Goal: Check status: Check status

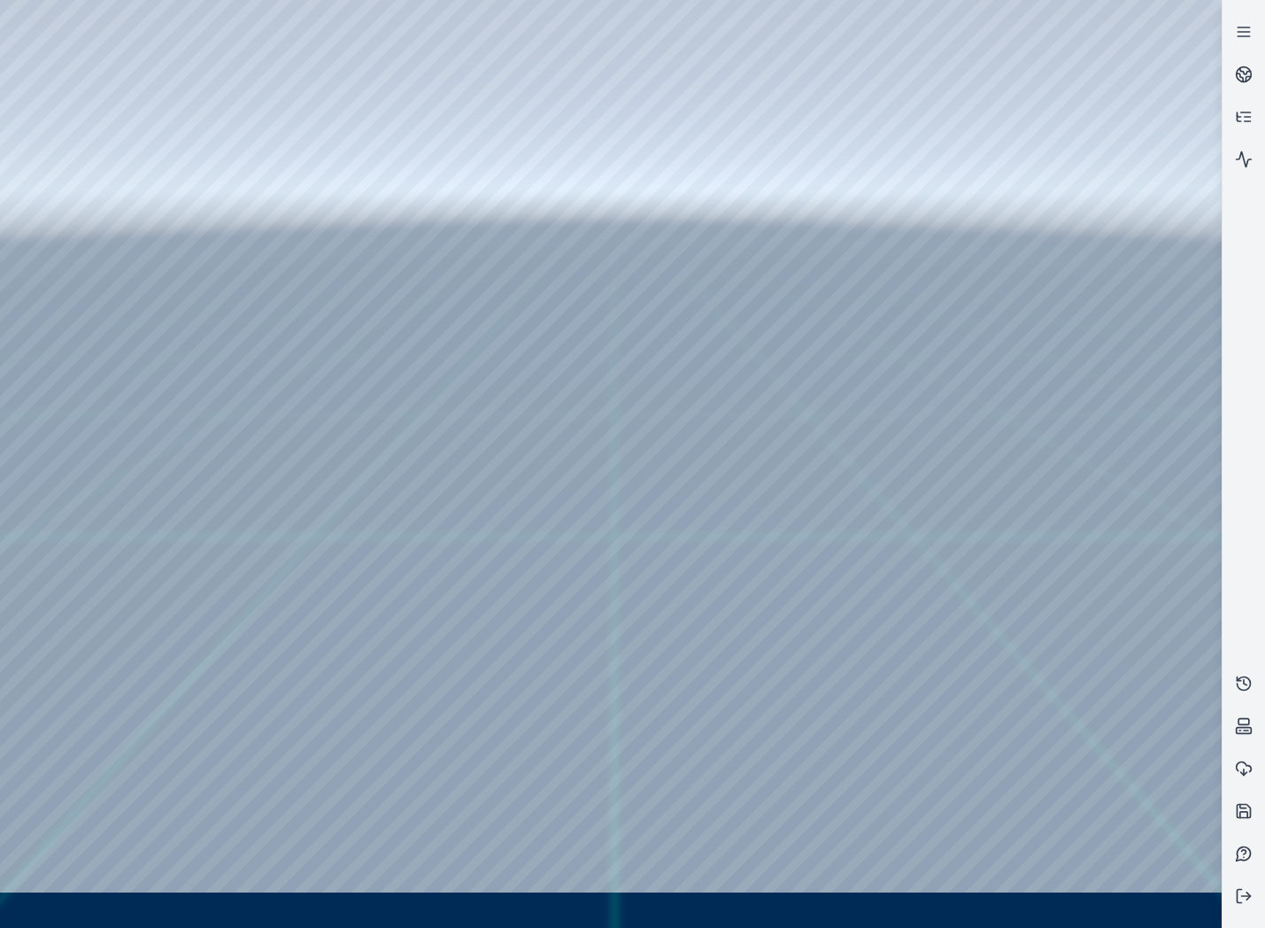
click at [835, 401] on div at bounding box center [610, 464] width 1221 height 928
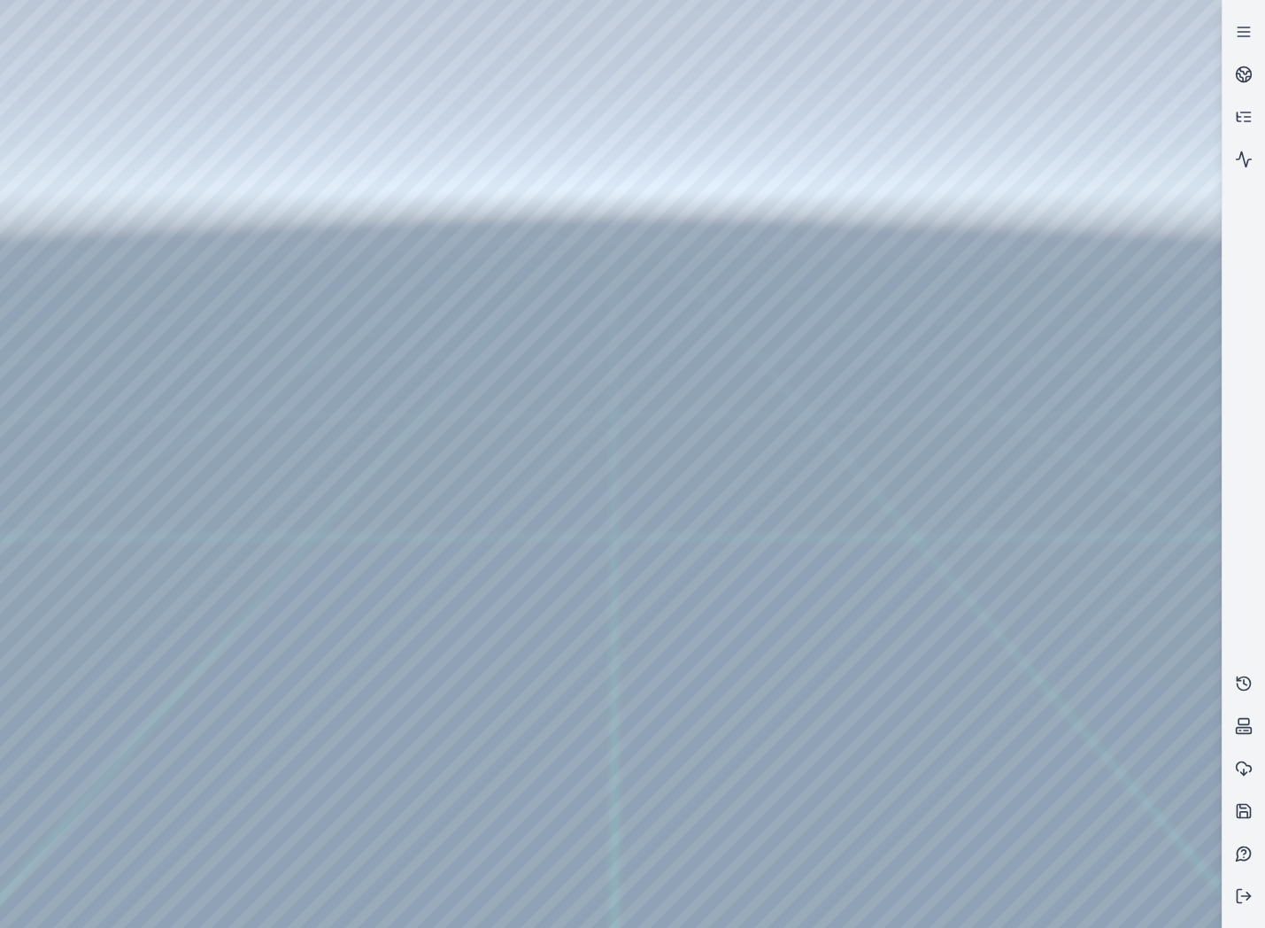
drag, startPoint x: 695, startPoint y: 392, endPoint x: 645, endPoint y: 407, distance: 51.8
click at [111, 238] on div at bounding box center [610, 464] width 1221 height 928
click at [1236, 673] on link at bounding box center [1243, 683] width 42 height 42
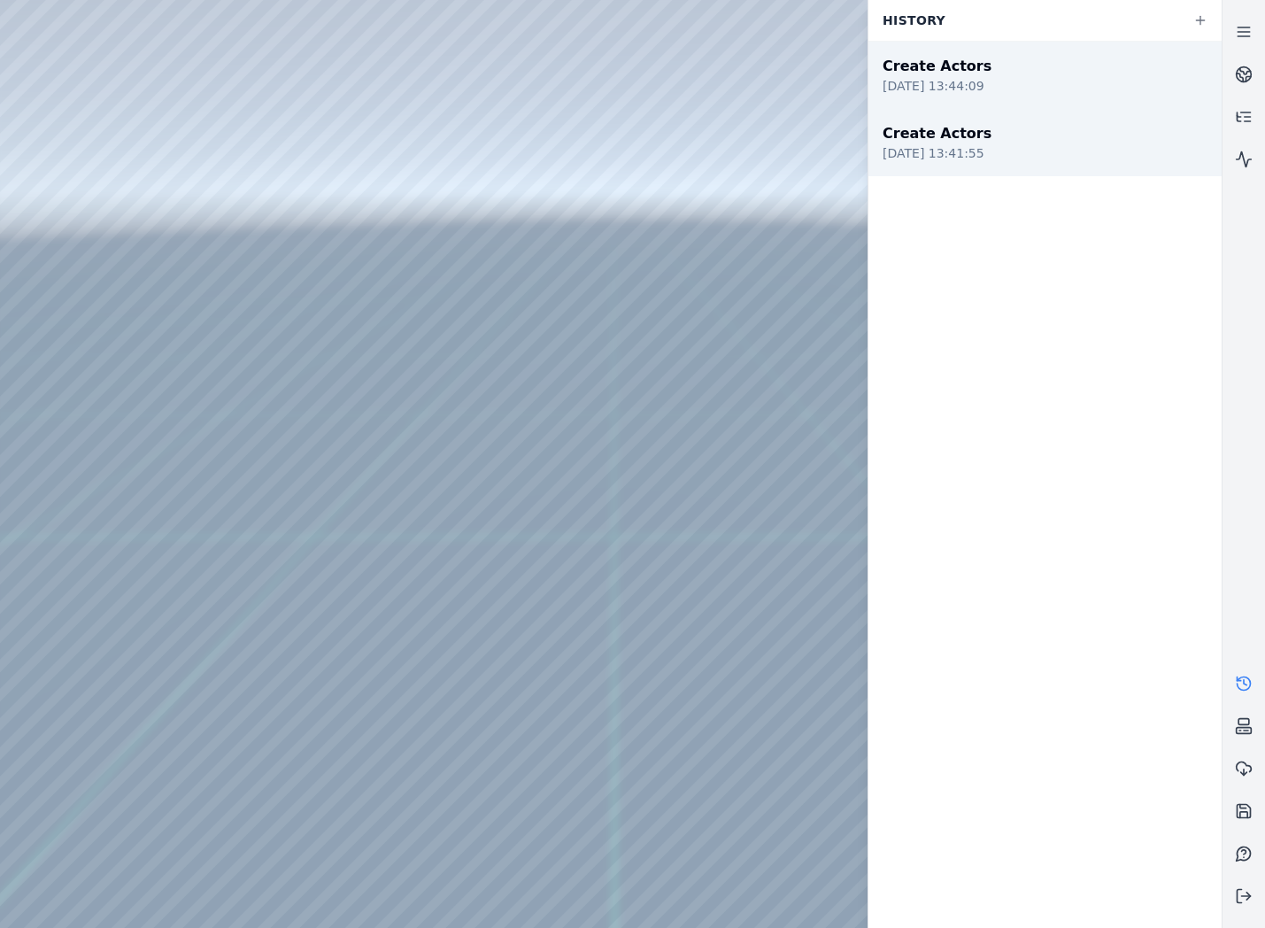
click at [924, 127] on div "Create Actors" at bounding box center [936, 133] width 109 height 21
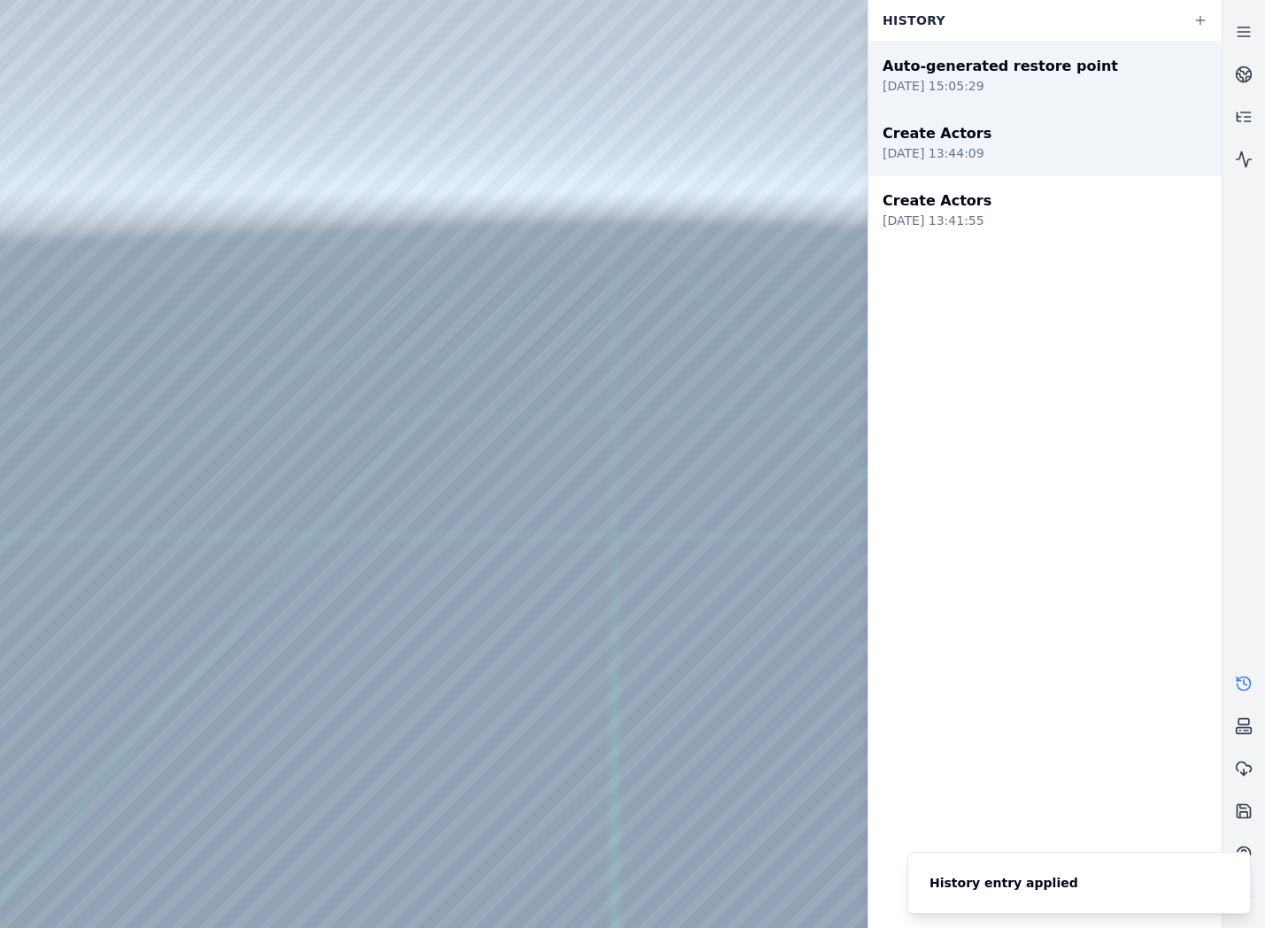
click at [923, 159] on div "[DATE] 13:44:09" at bounding box center [936, 153] width 109 height 18
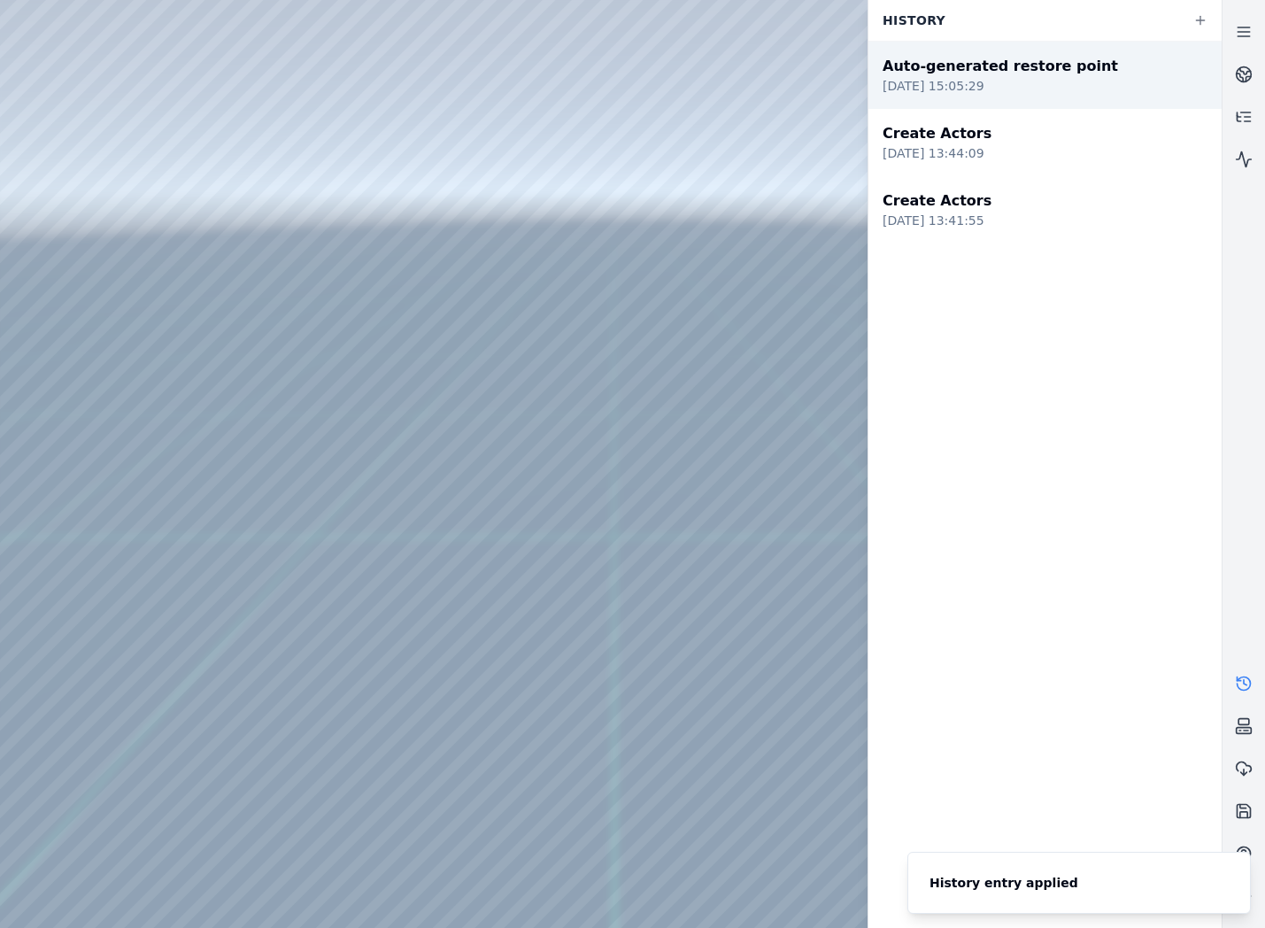
click at [176, 55] on div at bounding box center [610, 464] width 1221 height 928
